Goal: Navigation & Orientation: Find specific page/section

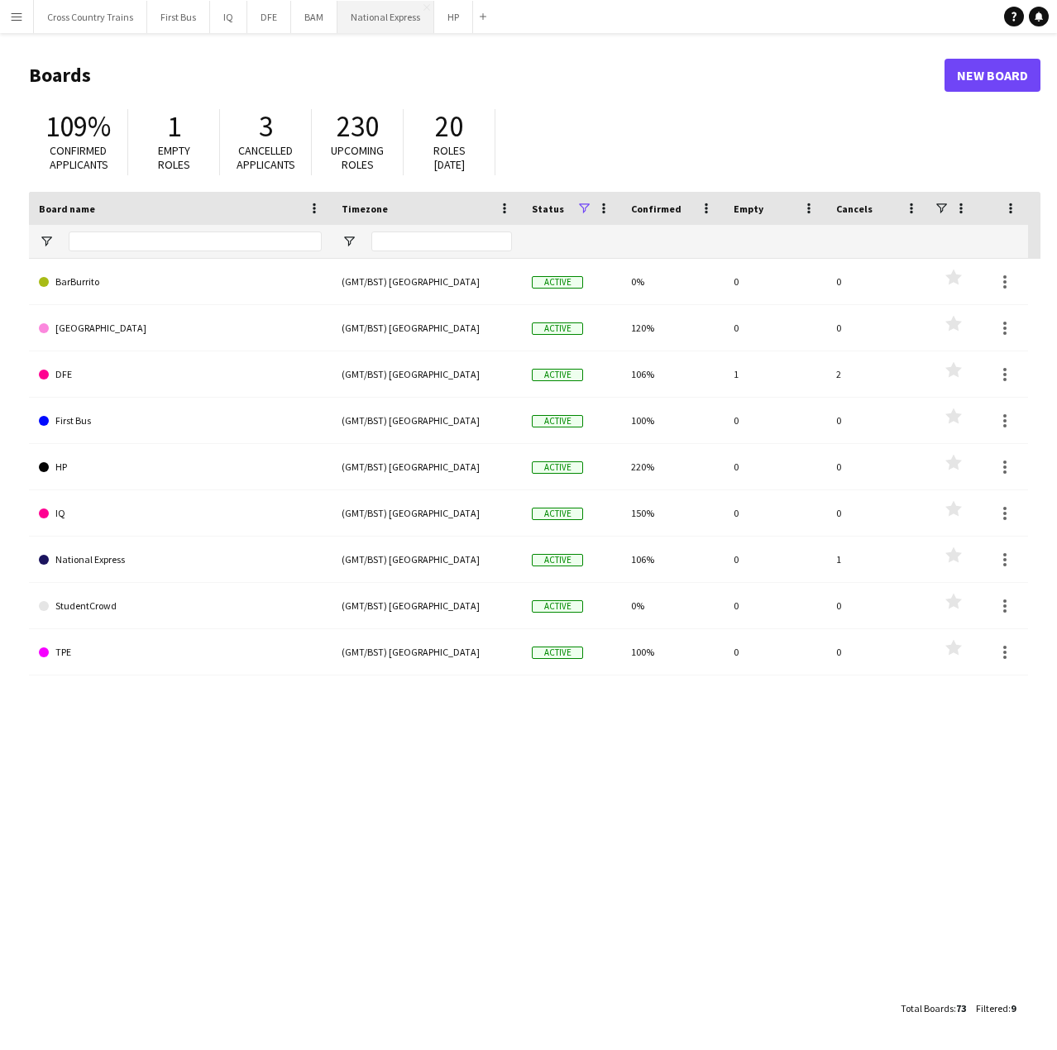
click at [377, 20] on button "National Express Close" at bounding box center [385, 17] width 97 height 32
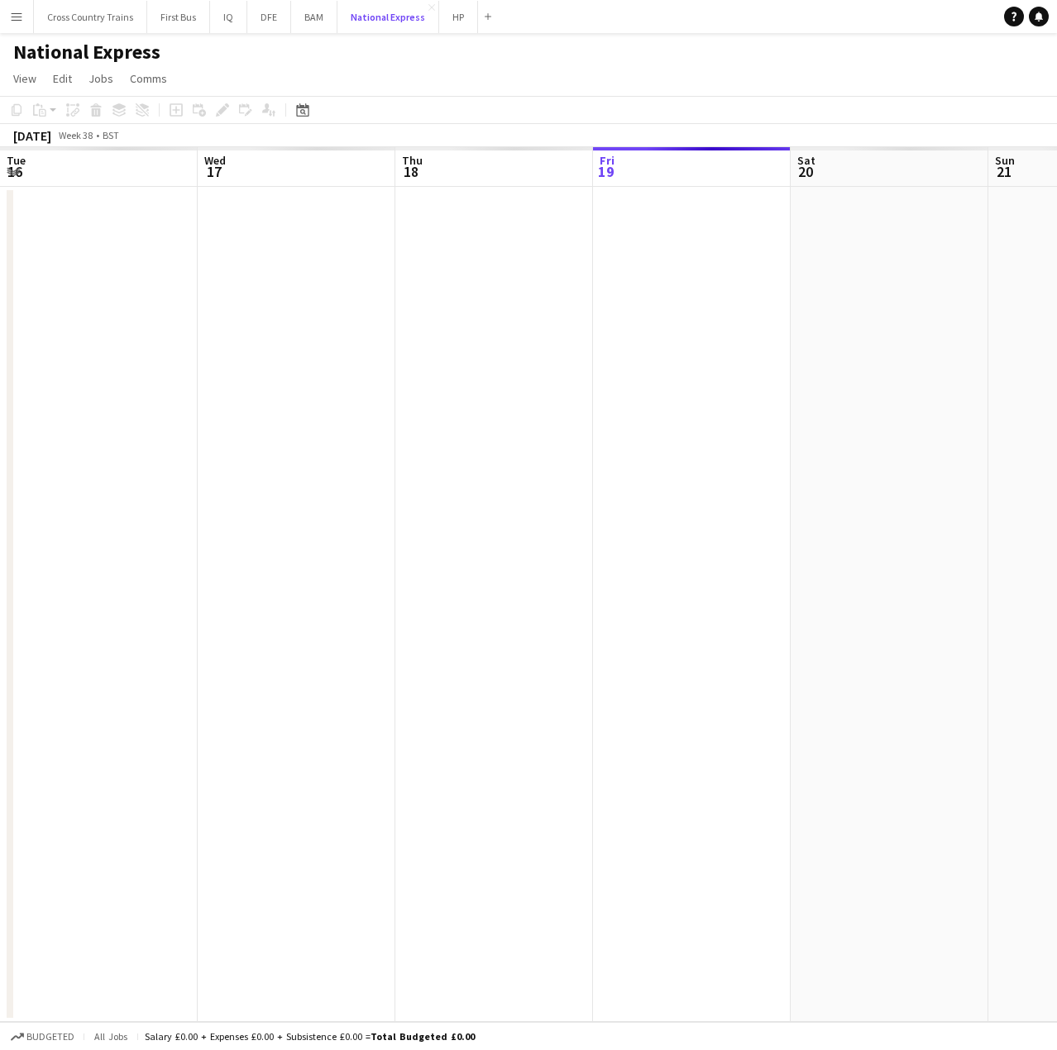
scroll to position [0, 395]
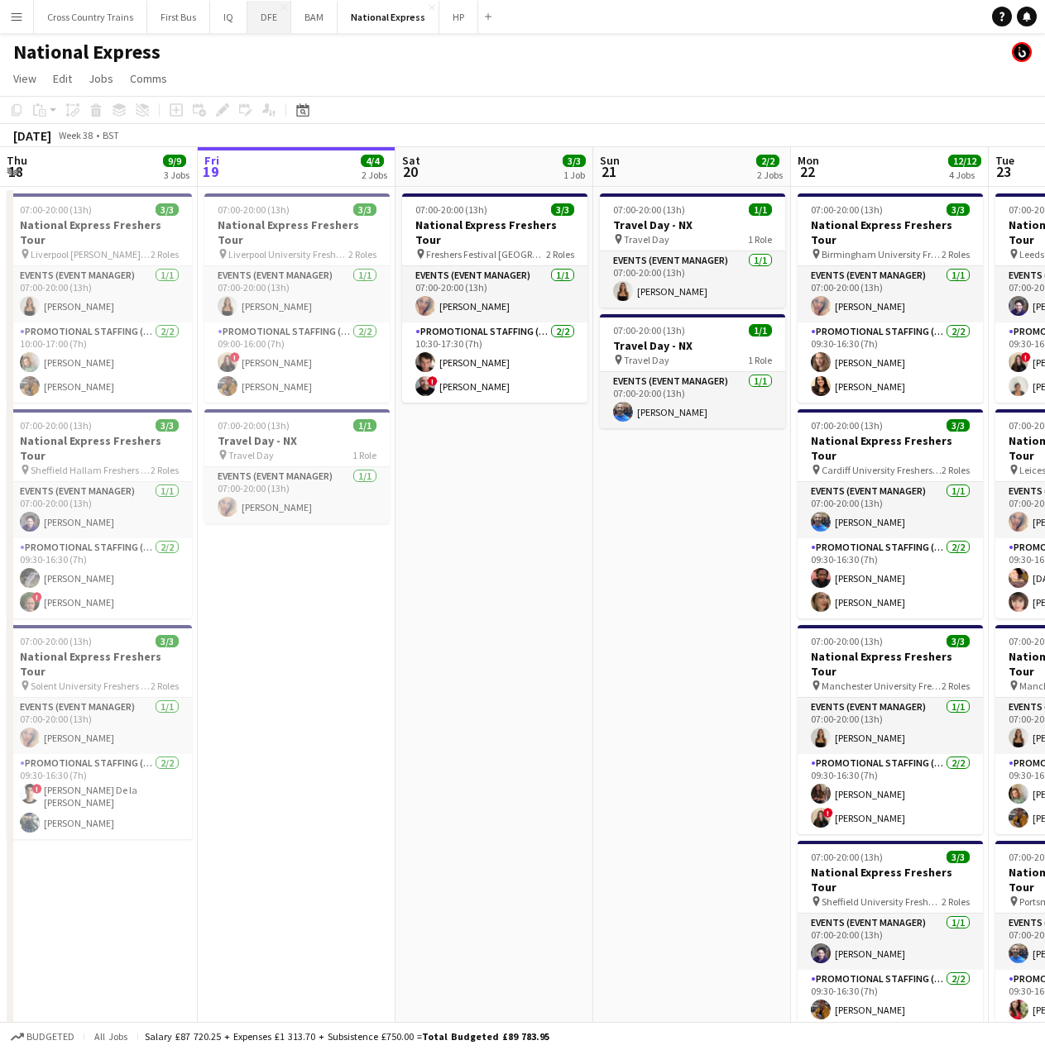
click at [271, 17] on button "DFE Close" at bounding box center [269, 17] width 44 height 32
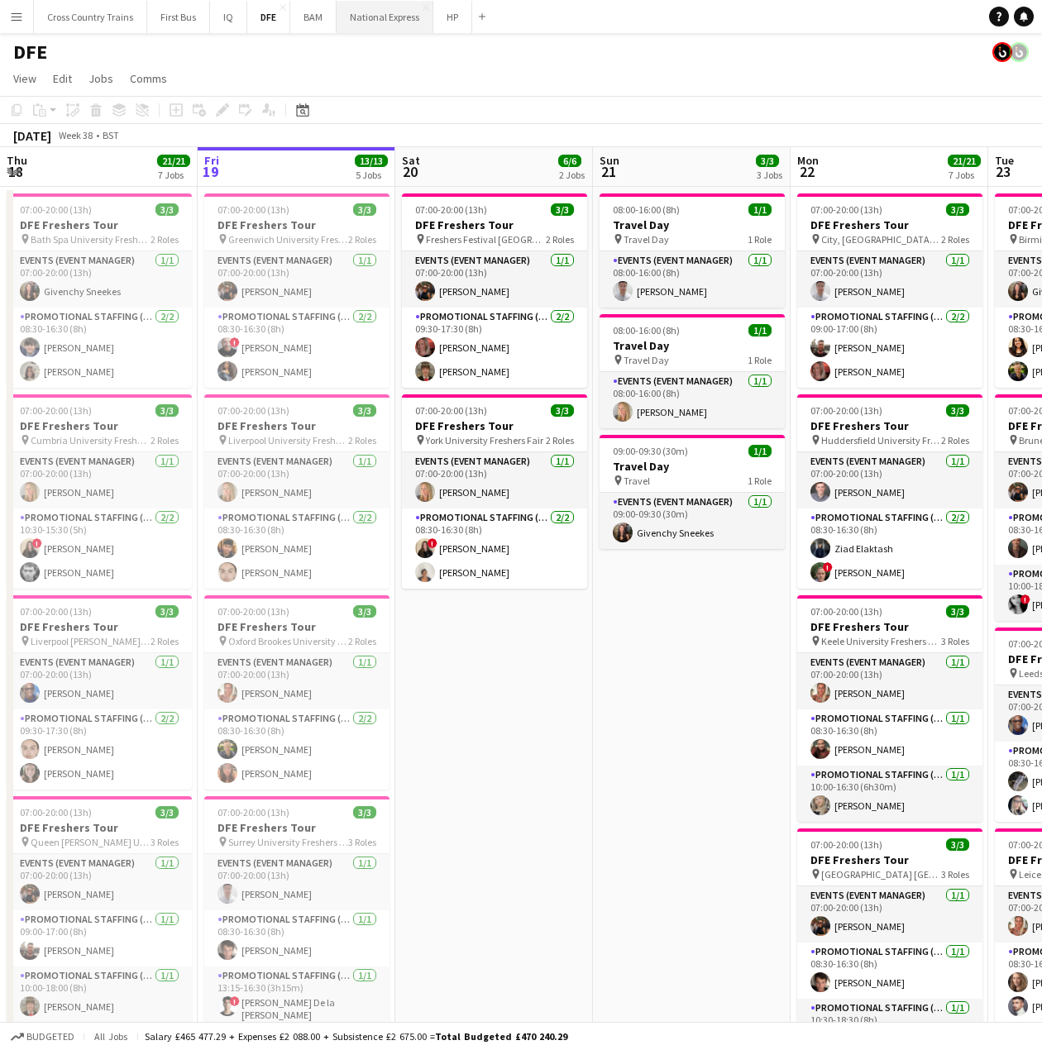
click at [375, 22] on button "National Express Close" at bounding box center [385, 17] width 97 height 32
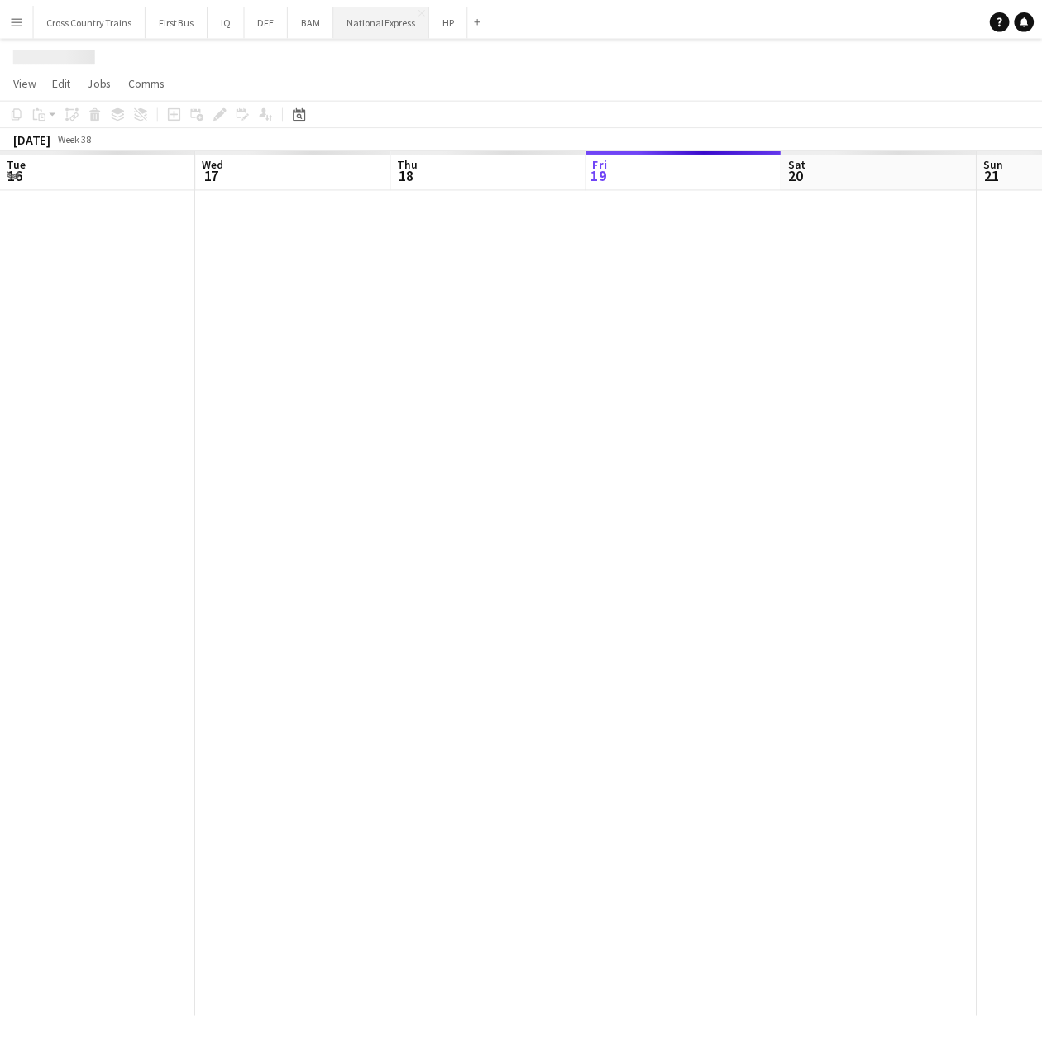
scroll to position [0, 395]
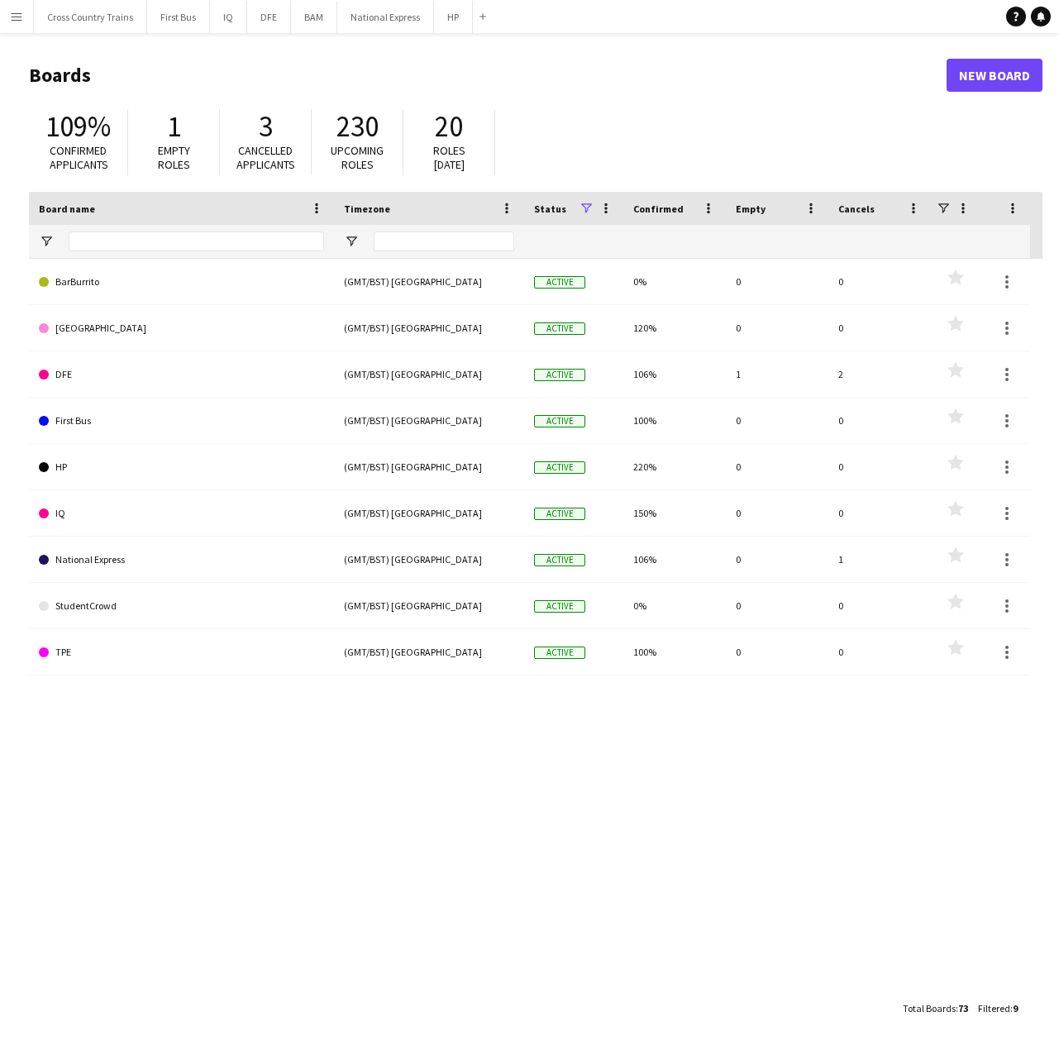
click at [17, 19] on app-icon "Menu" at bounding box center [16, 16] width 13 height 13
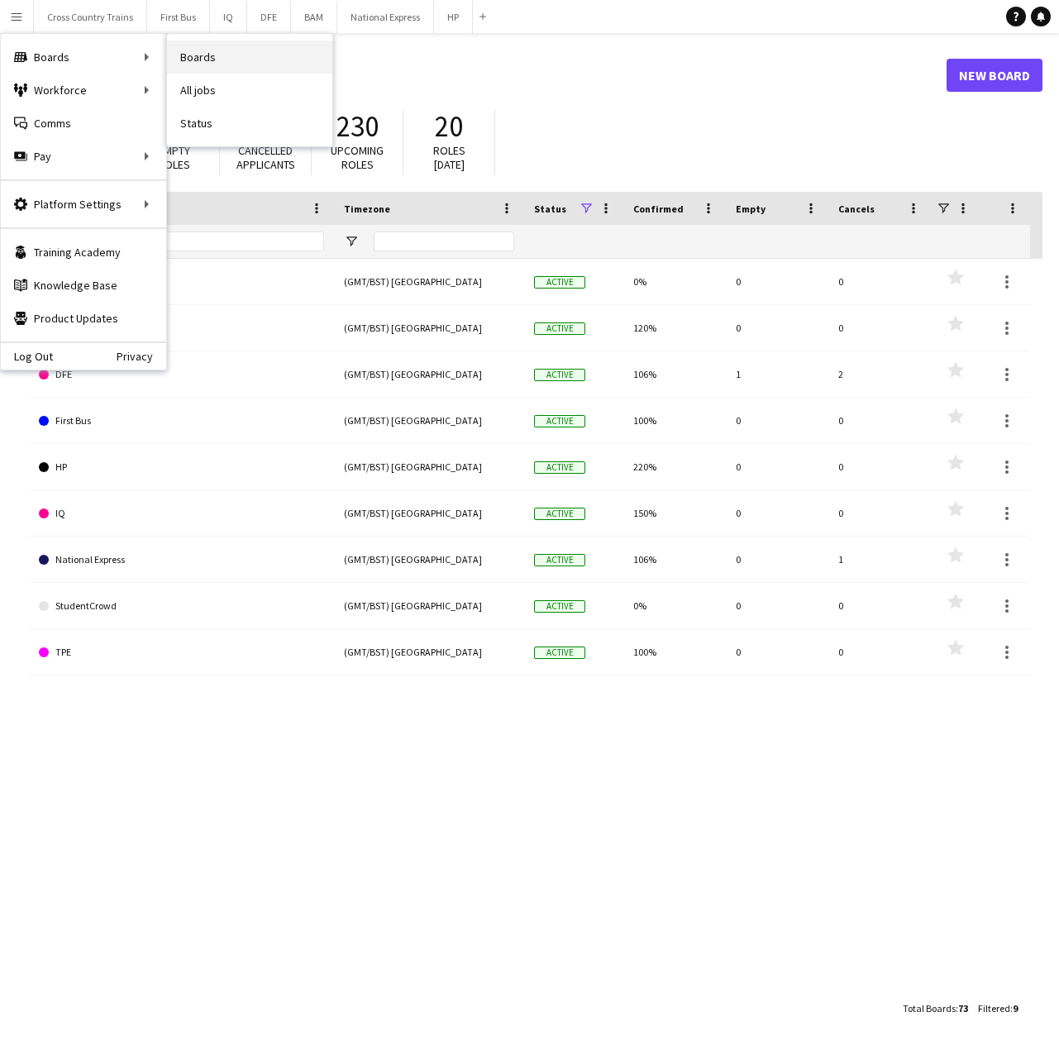
click at [275, 65] on link "Boards" at bounding box center [249, 57] width 165 height 33
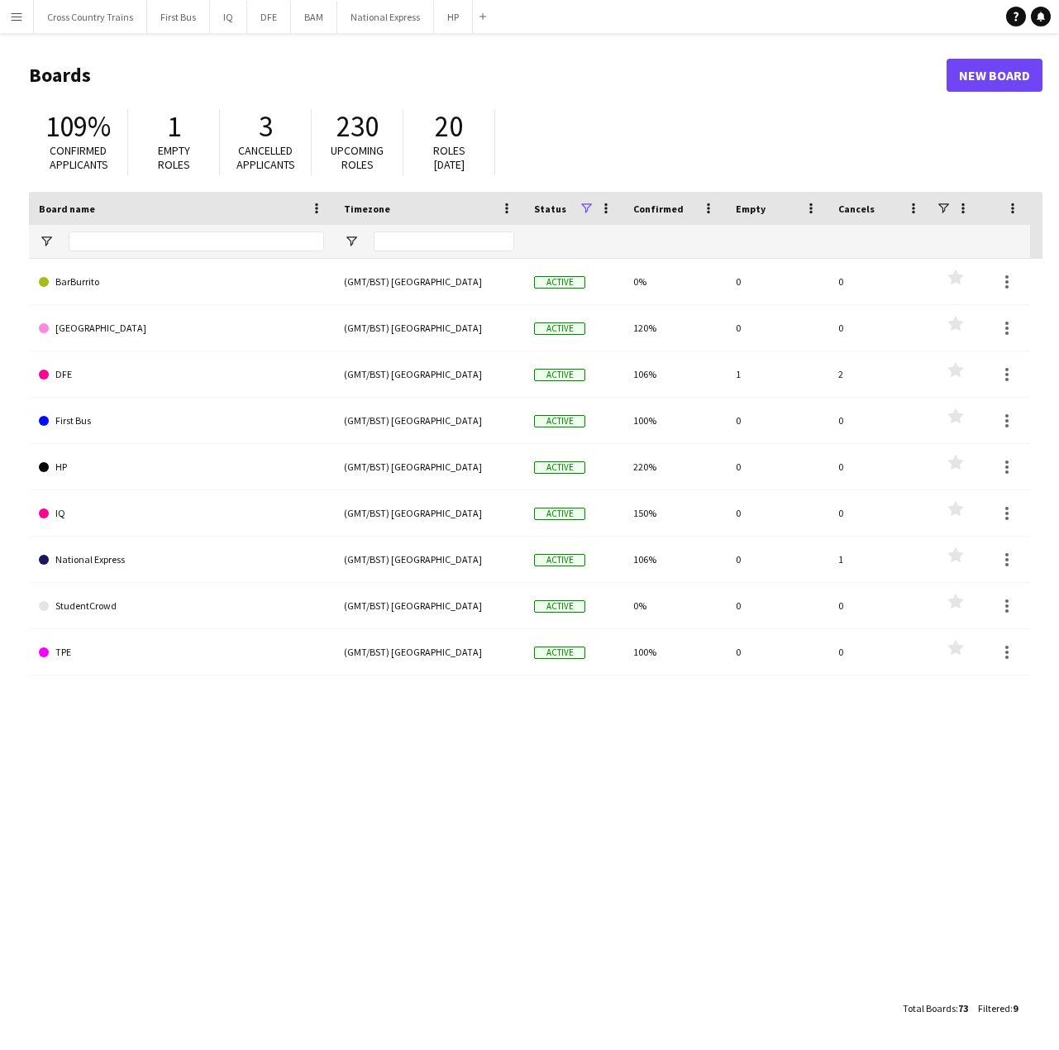
click at [179, 143] on span "Empty roles" at bounding box center [174, 157] width 32 height 29
click at [23, 13] on button "Menu" at bounding box center [16, 16] width 33 height 33
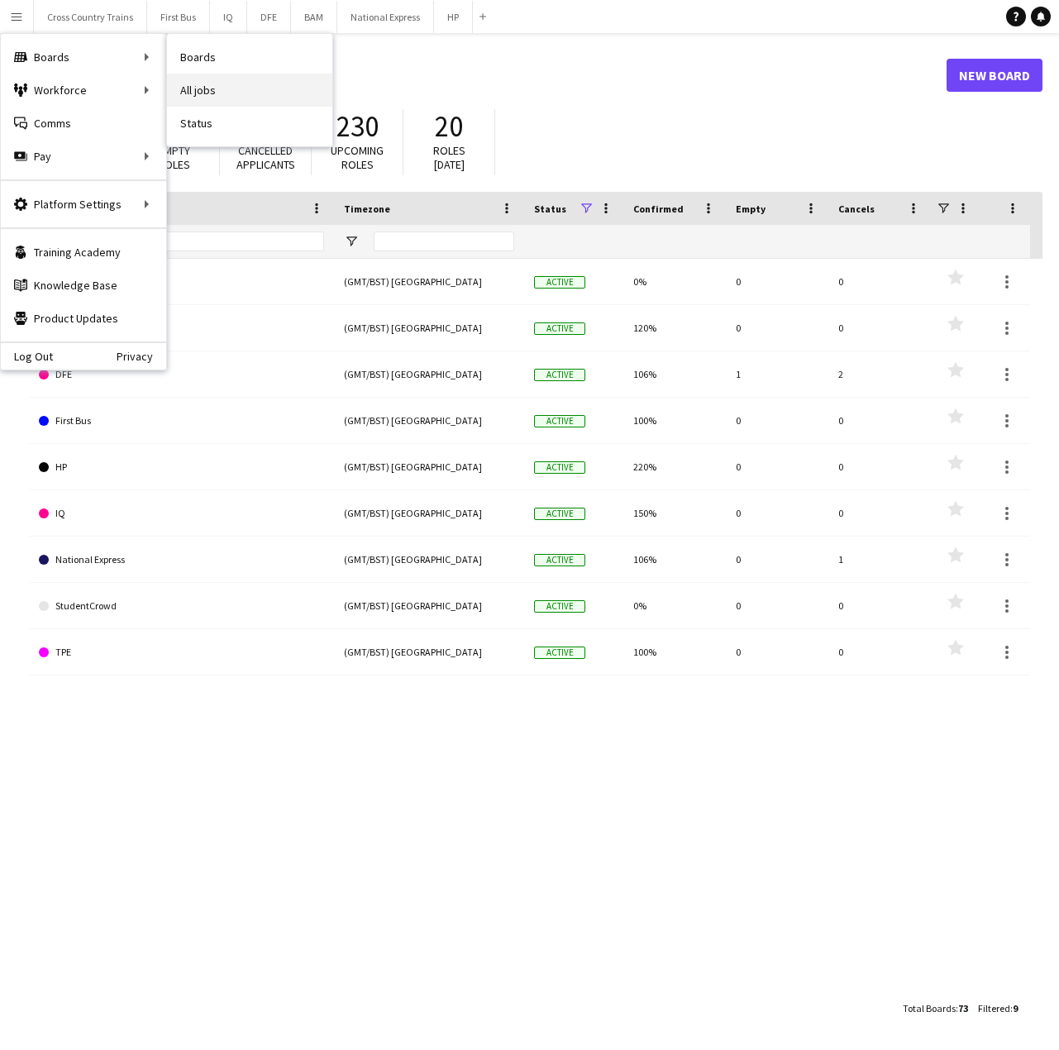
click at [195, 84] on link "All jobs" at bounding box center [249, 90] width 165 height 33
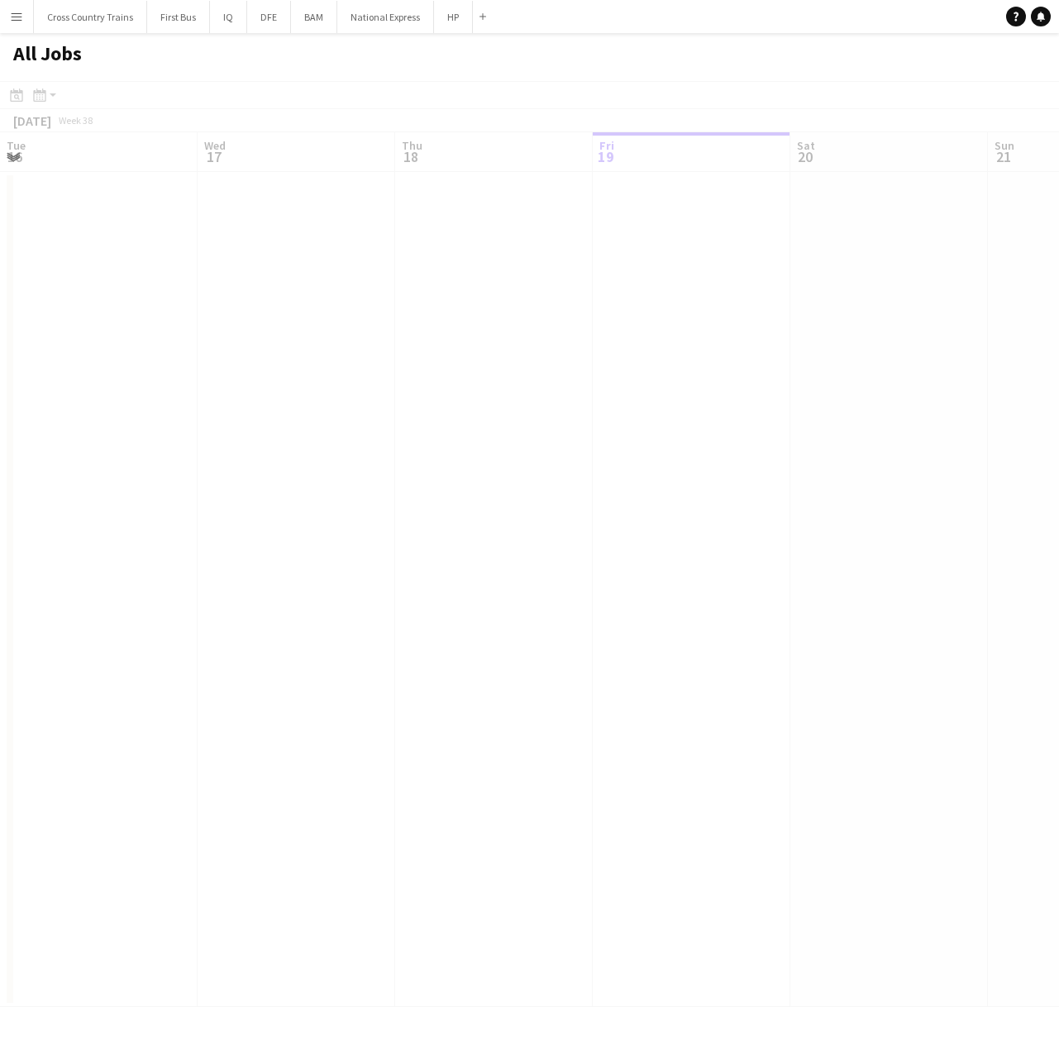
scroll to position [0, 395]
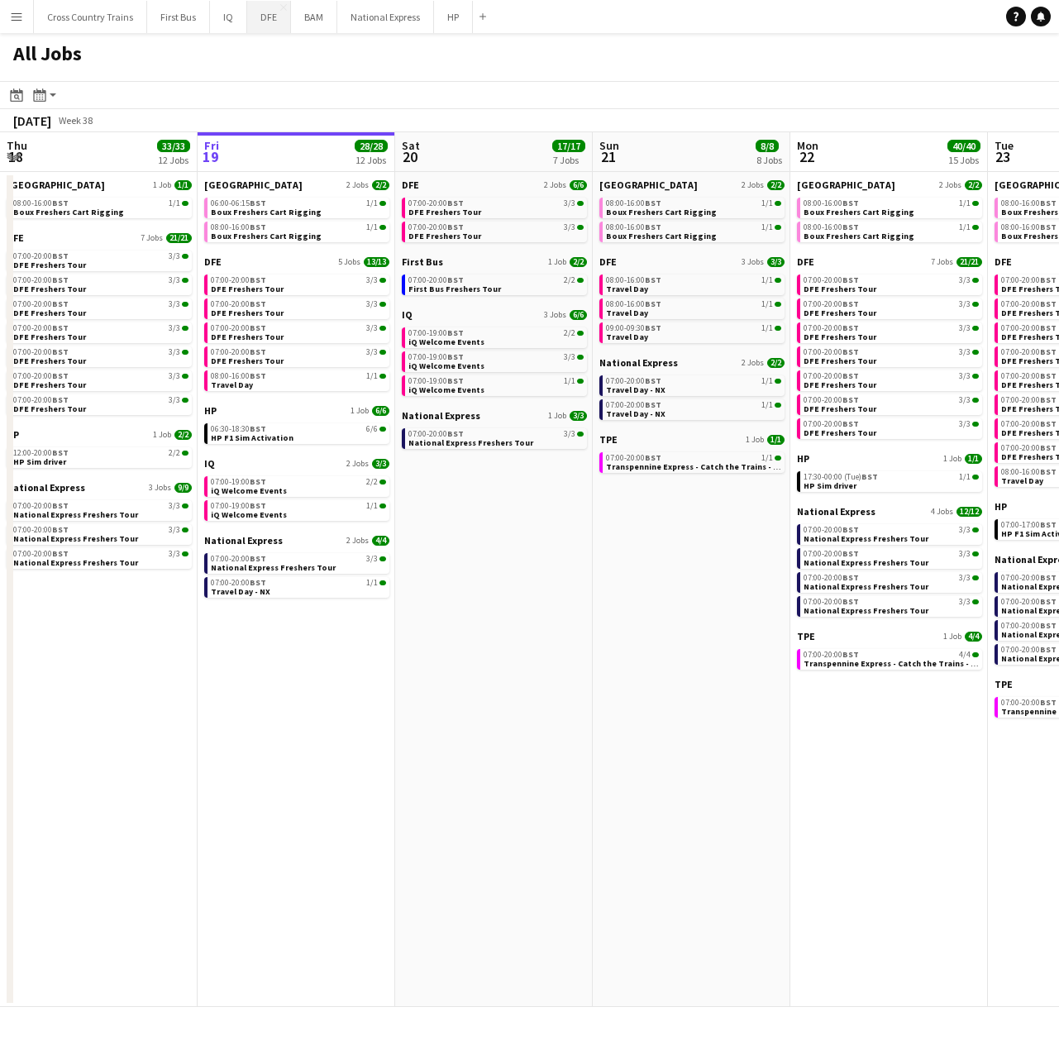
click at [266, 22] on button "DFE Close" at bounding box center [269, 17] width 44 height 32
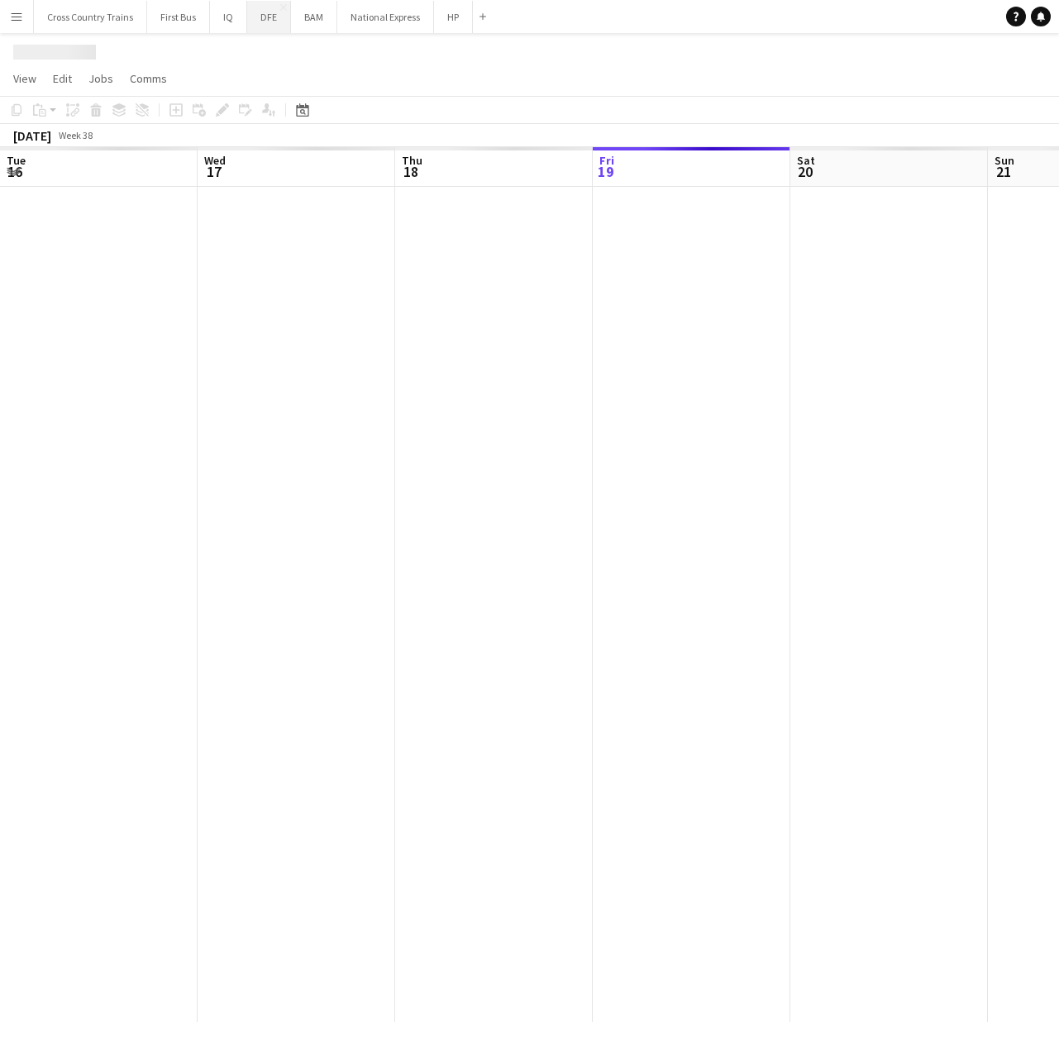
scroll to position [0, 395]
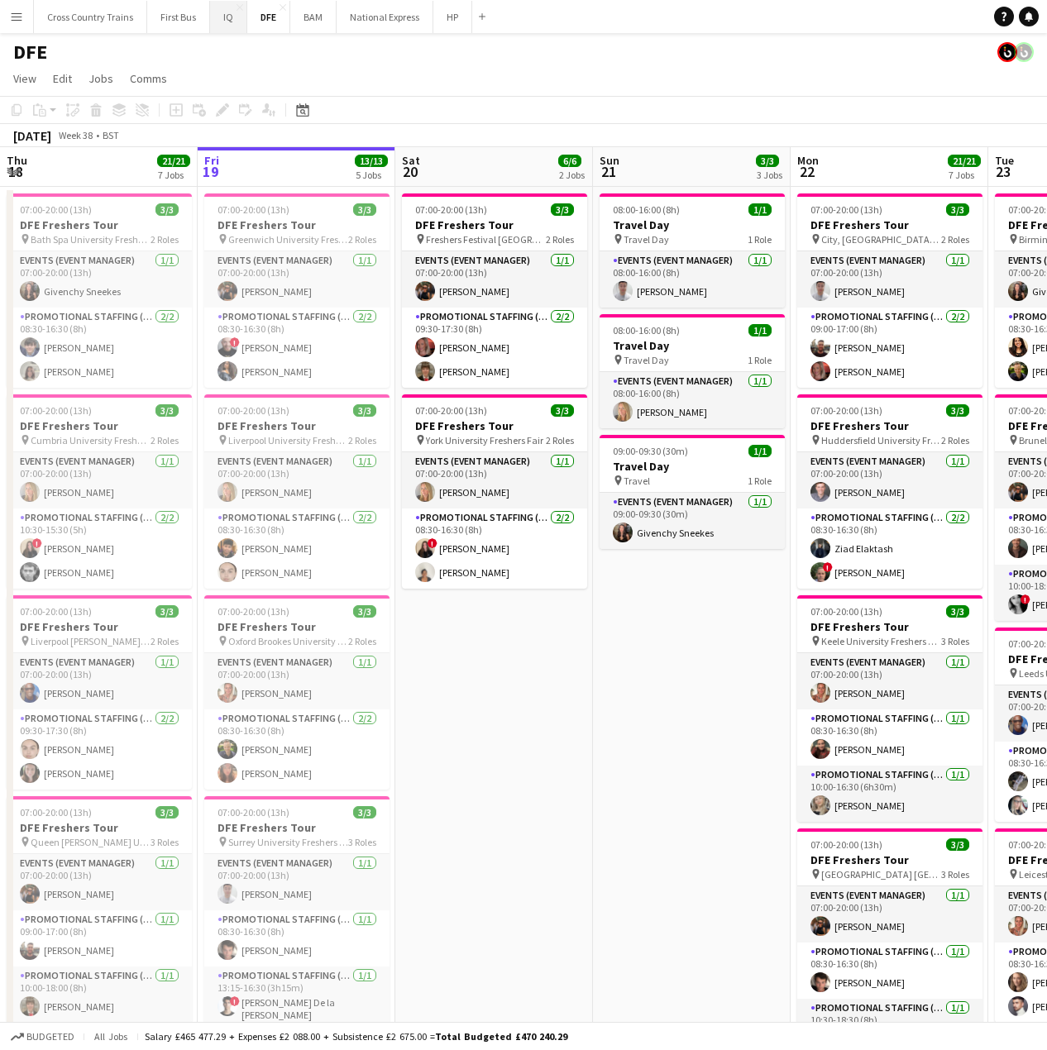
click at [229, 16] on button "IQ Close" at bounding box center [228, 17] width 37 height 32
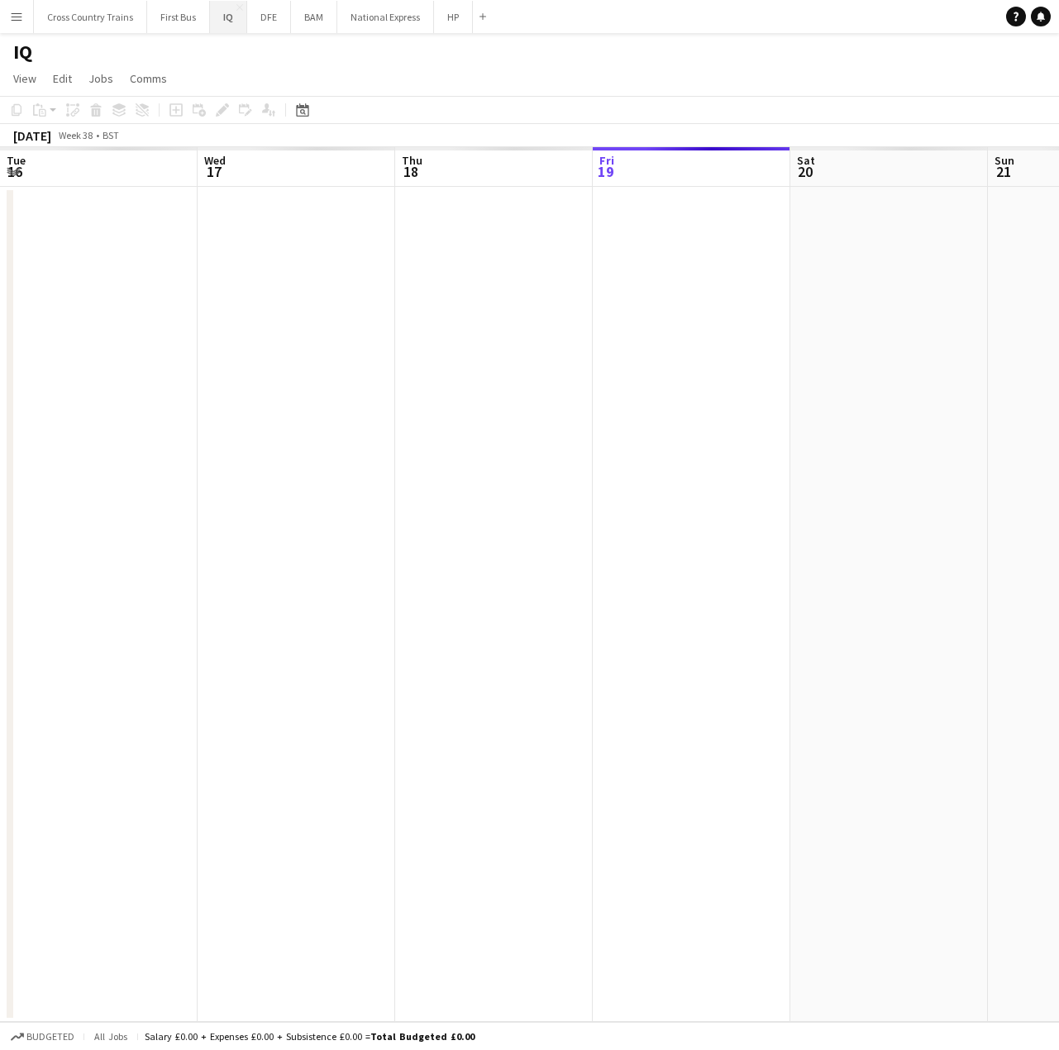
scroll to position [0, 395]
